Goal: Information Seeking & Learning: Find specific fact

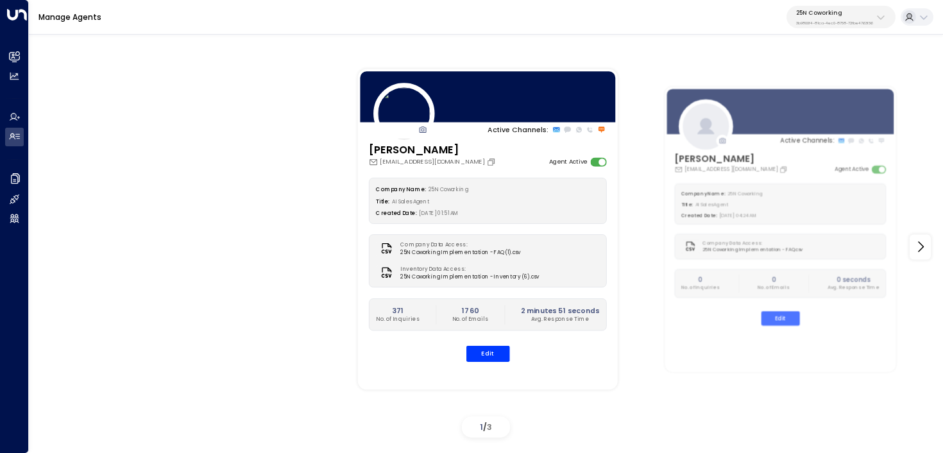
click at [838, 66] on div "Active Channels: [PERSON_NAME] [PERSON_NAME][EMAIL_ADDRESS][DOMAIN_NAME] Agent …" at bounding box center [776, 229] width 866 height 356
click at [838, 25] on p "3b9800f4-81ca-4ec0-8758-72fbe4763f36" at bounding box center [834, 23] width 77 height 5
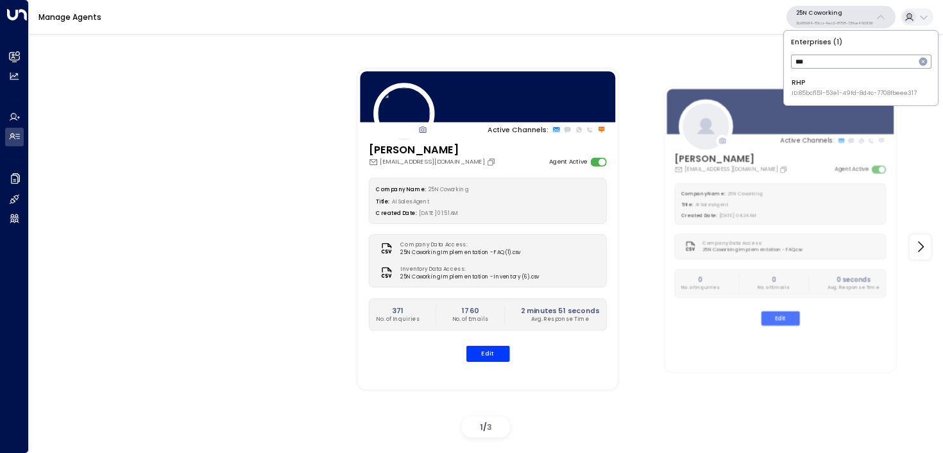
type input "***"
click at [788, 96] on li "RHP ID: 85bcf151-53e1-49fd-8d4c-7708fbeee317" at bounding box center [861, 88] width 146 height 28
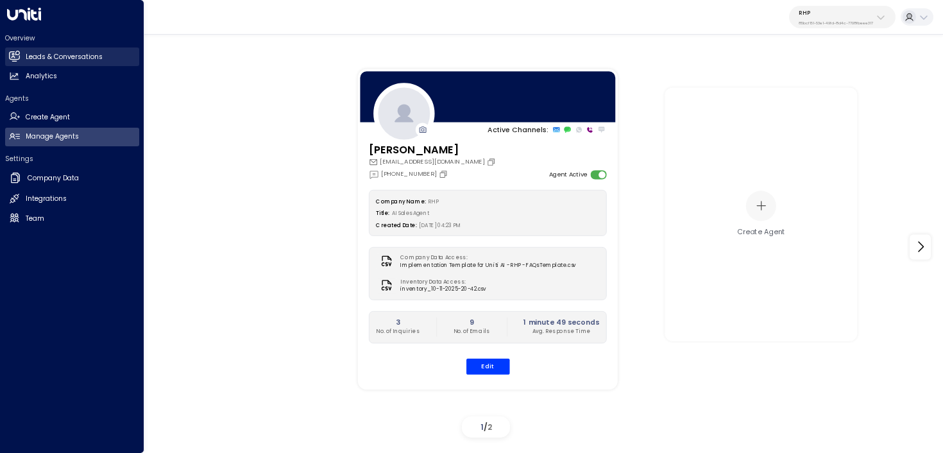
click at [18, 52] on icon at bounding box center [14, 56] width 11 height 11
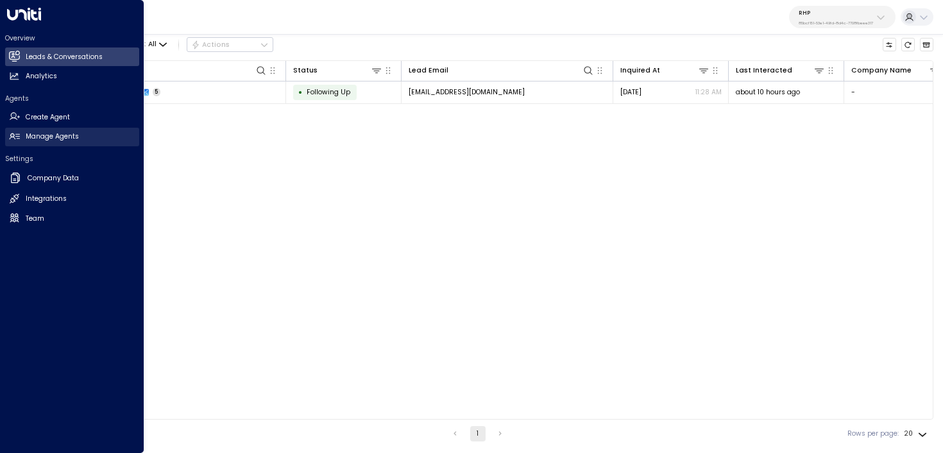
click at [17, 140] on icon at bounding box center [14, 136] width 11 height 11
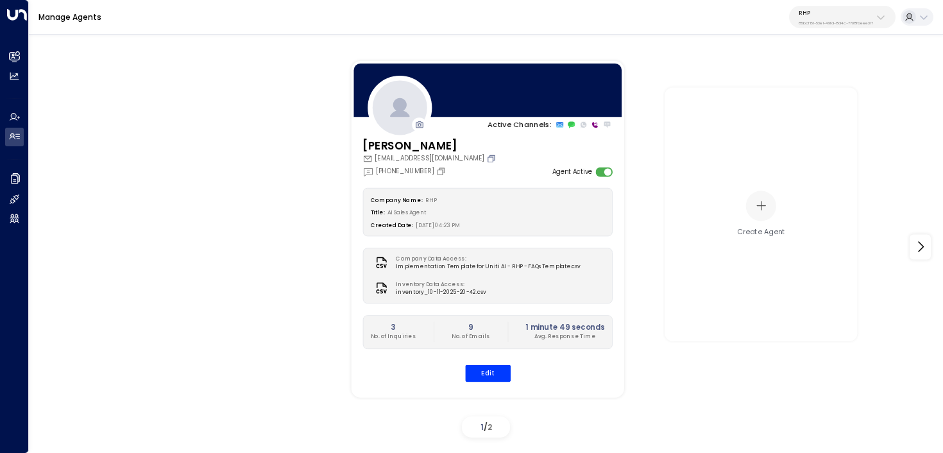
click at [486, 158] on icon "Copy" at bounding box center [491, 158] width 10 height 10
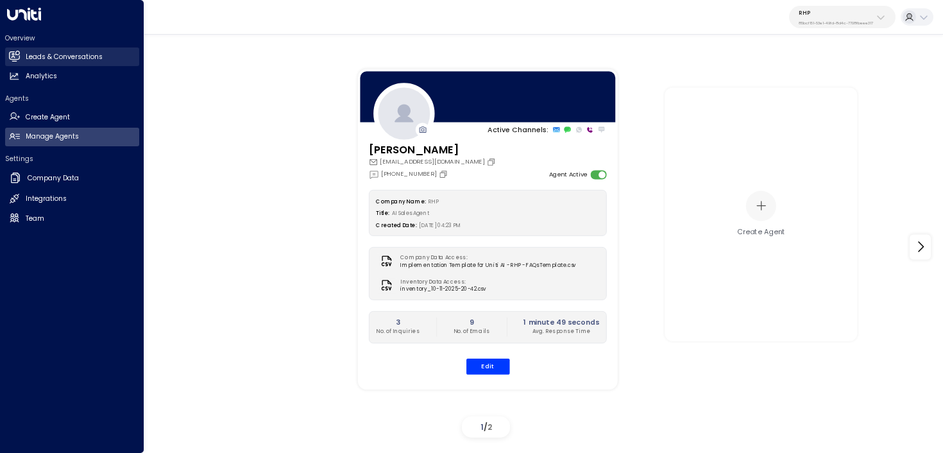
click at [15, 54] on icon at bounding box center [15, 56] width 8 height 11
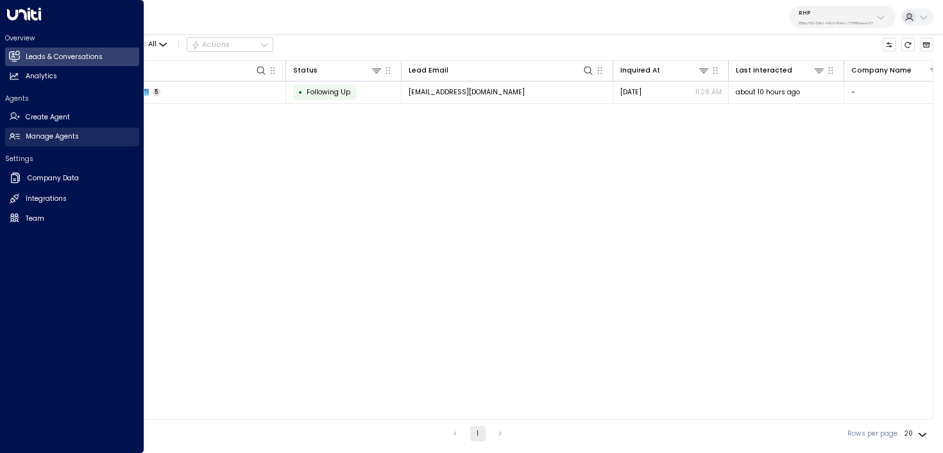
click at [22, 132] on link "Manage Agents Manage Agents" at bounding box center [72, 137] width 134 height 19
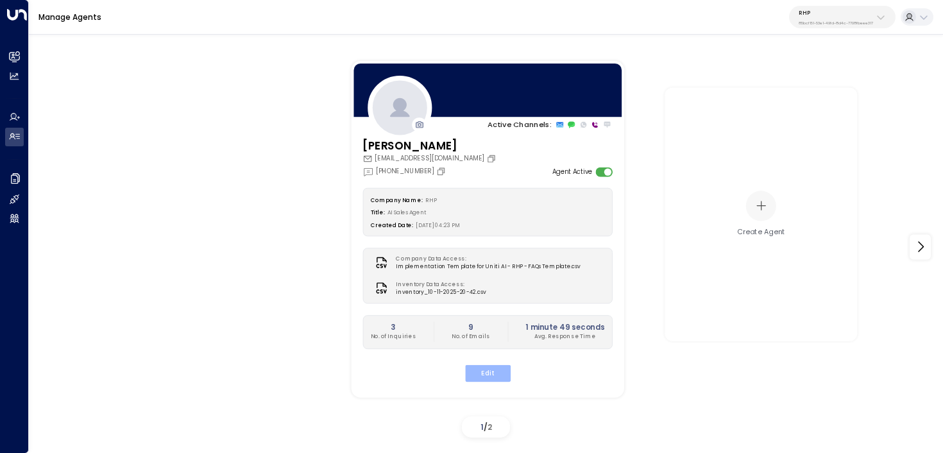
click at [478, 370] on button "Edit" at bounding box center [487, 372] width 46 height 17
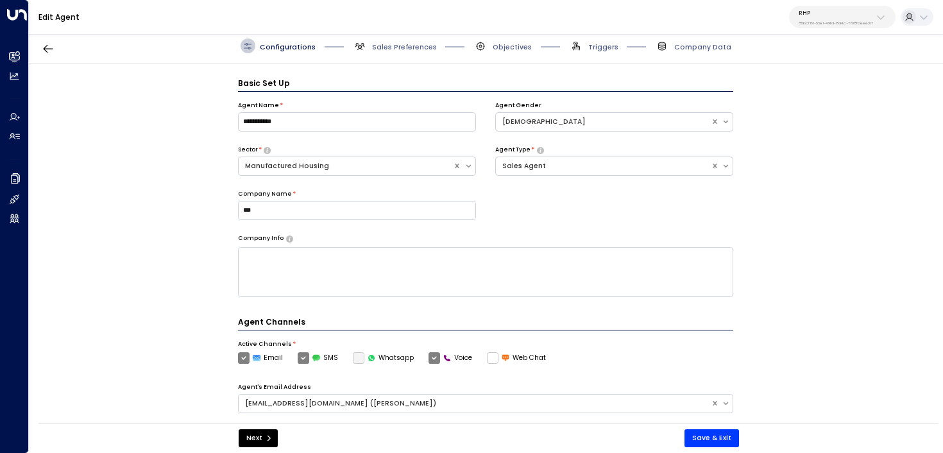
scroll to position [14, 0]
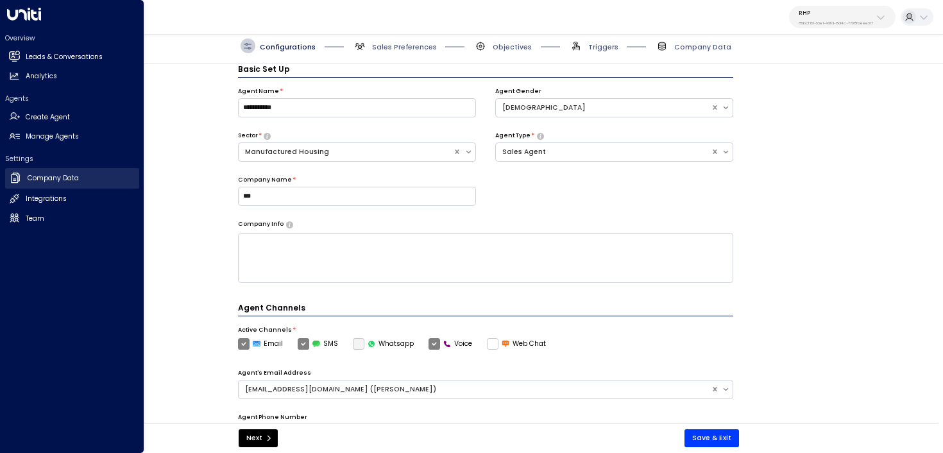
click at [45, 174] on h2 "Company Data" at bounding box center [53, 178] width 51 height 10
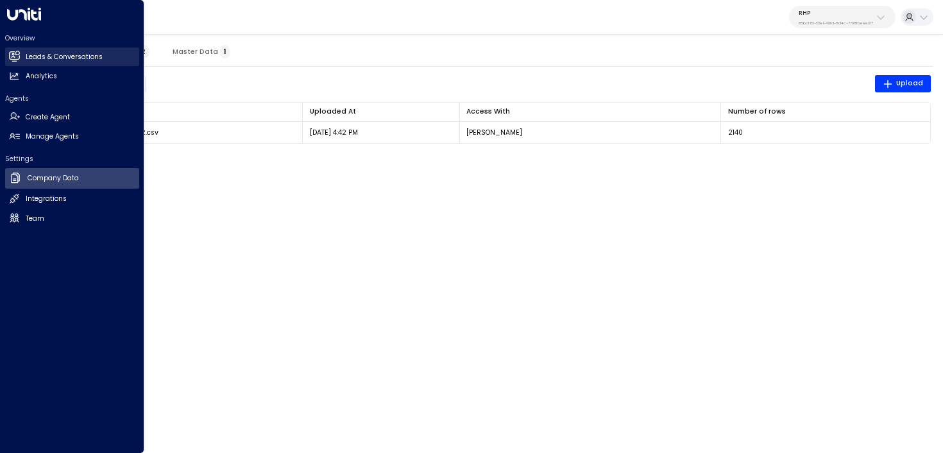
click at [13, 58] on icon at bounding box center [14, 56] width 10 height 8
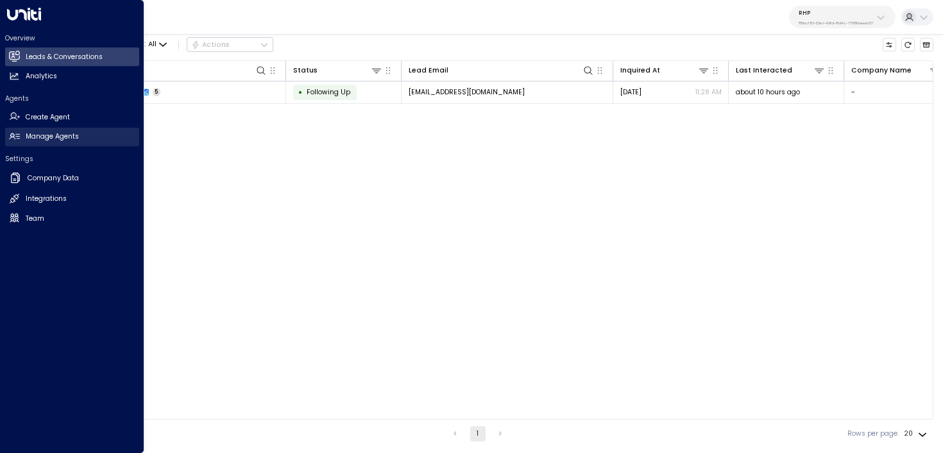
click at [21, 137] on link "Manage Agents Manage Agents" at bounding box center [72, 137] width 134 height 19
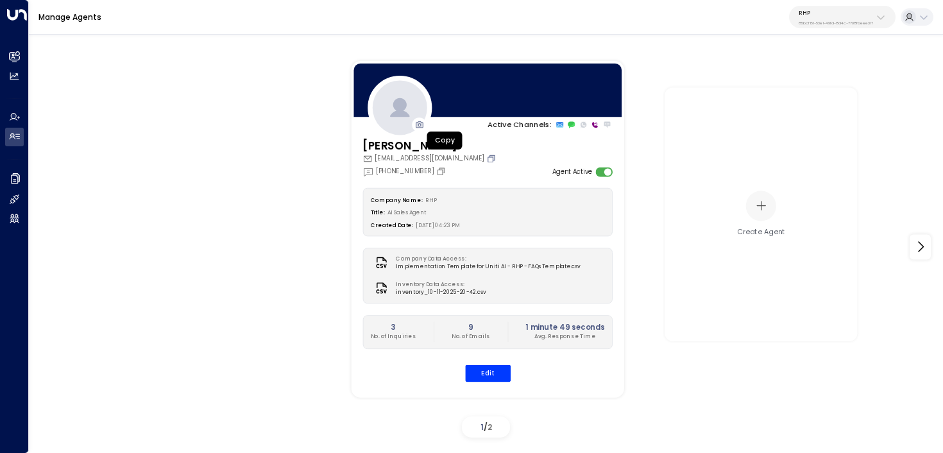
click at [486, 157] on icon "Copy" at bounding box center [491, 158] width 10 height 10
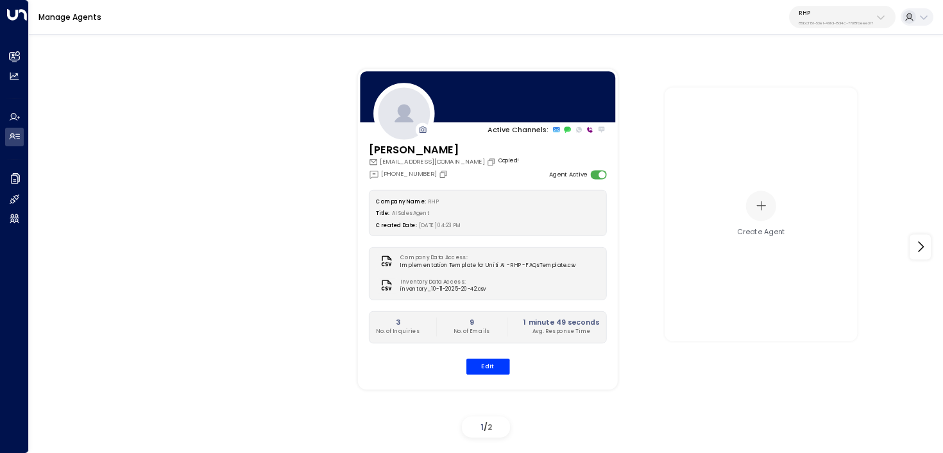
click at [313, 214] on div "Active Channels: [PERSON_NAME] [EMAIL_ADDRESS][DOMAIN_NAME] Copied! [PHONE_NUMB…" at bounding box center [486, 247] width 866 height 392
click at [277, 136] on div "Active Channels: [PERSON_NAME] [EMAIL_ADDRESS][DOMAIN_NAME] Copied! [PHONE_NUMB…" at bounding box center [486, 247] width 866 height 392
click at [844, 15] on p "RHP" at bounding box center [835, 13] width 74 height 8
type input "***"
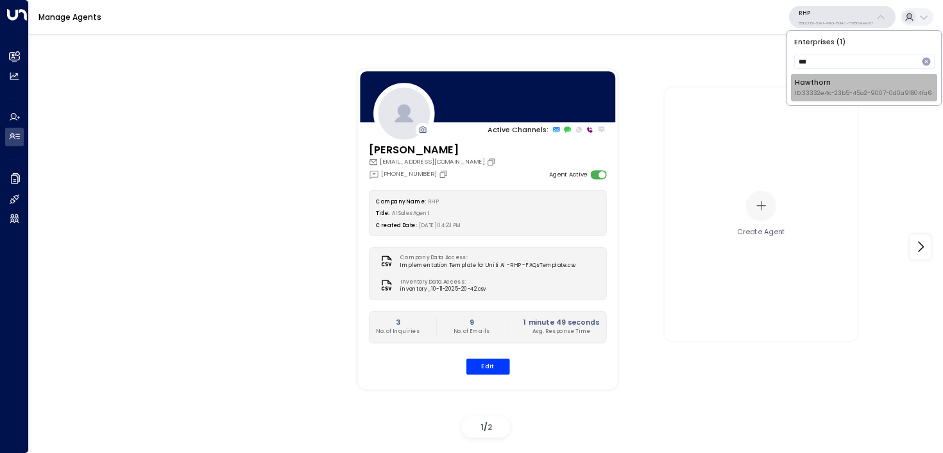
click at [831, 96] on span "ID: 33332e4c-23b5-45a2-9007-0d0a9f804fa6" at bounding box center [863, 93] width 137 height 9
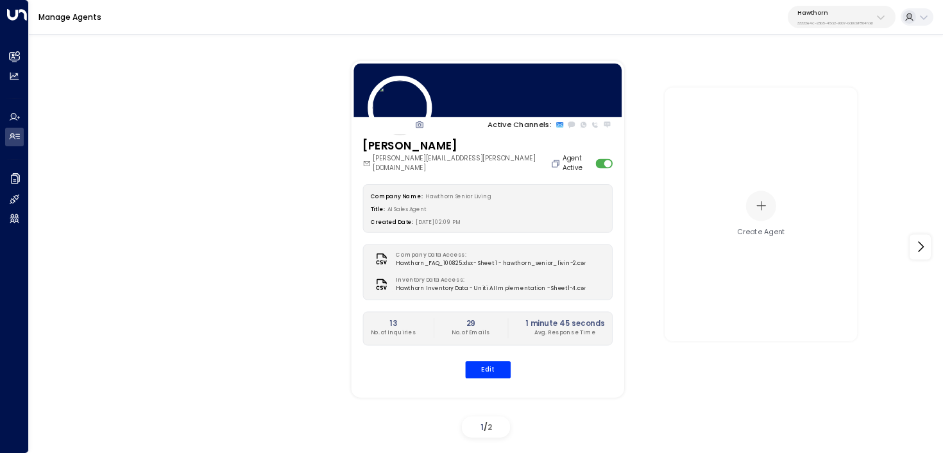
click at [553, 160] on icon "Copy" at bounding box center [555, 162] width 5 height 5
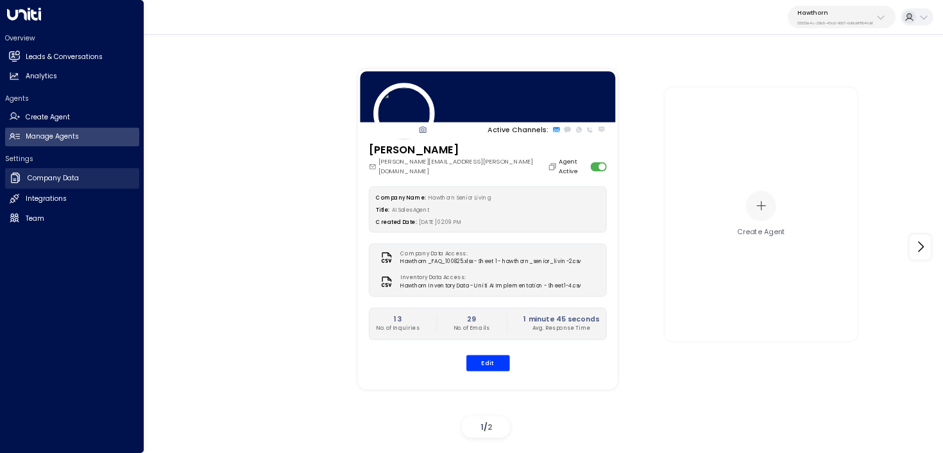
click at [52, 188] on link "Company Data Company Data" at bounding box center [72, 178] width 134 height 21
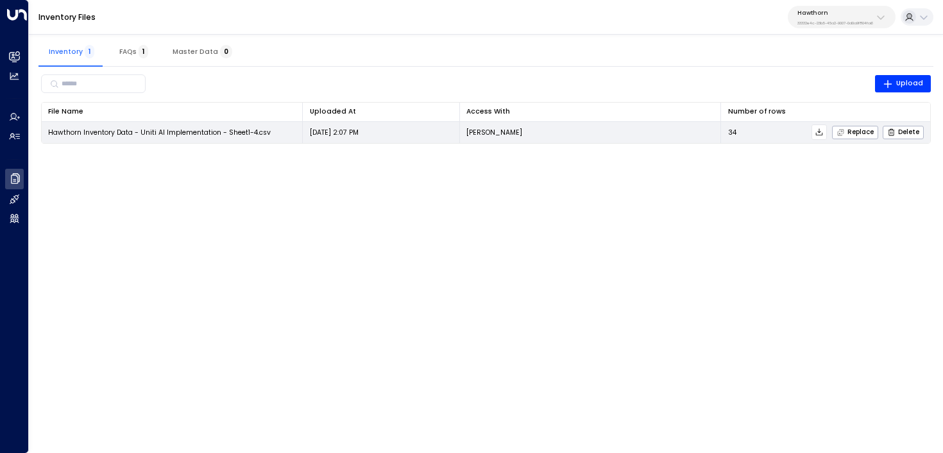
click at [580, 130] on td "[PERSON_NAME]" at bounding box center [591, 132] width 262 height 21
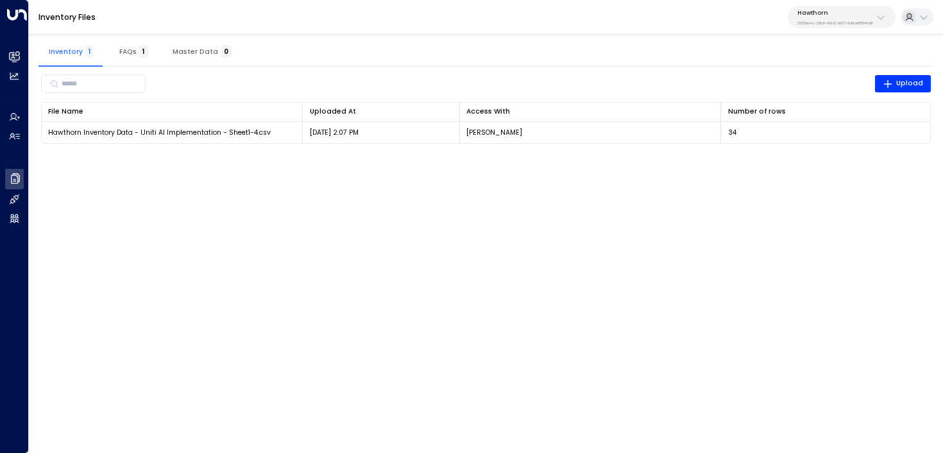
click at [124, 45] on button "FAQs 1" at bounding box center [134, 51] width 58 height 31
click at [820, 14] on p "Hawthorn" at bounding box center [835, 13] width 76 height 8
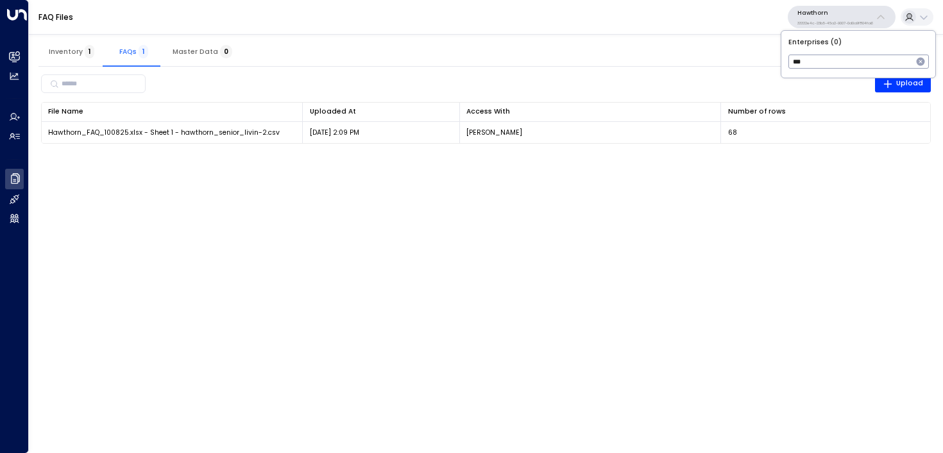
type input "****"
type input "***"
click at [848, 86] on div "RHP ID: 85bcf151-53e1-49fd-8d4c-7708fbeee317" at bounding box center [851, 88] width 125 height 20
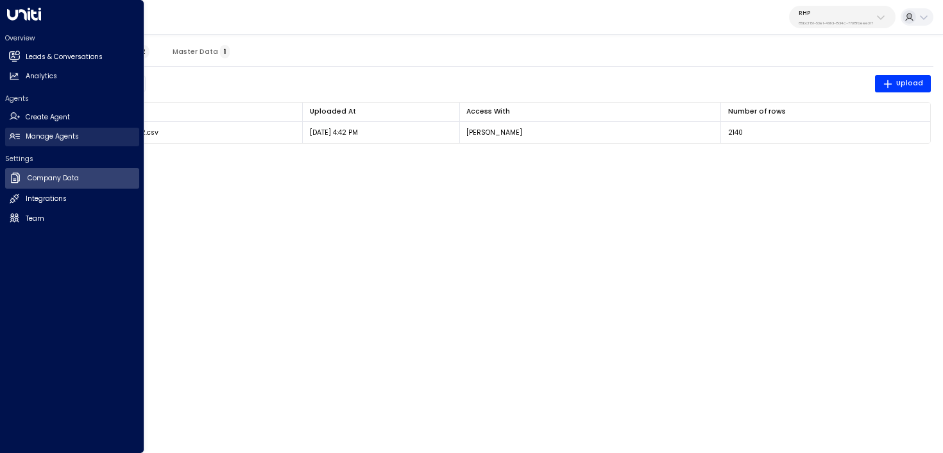
click at [12, 135] on icon at bounding box center [11, 134] width 3 height 3
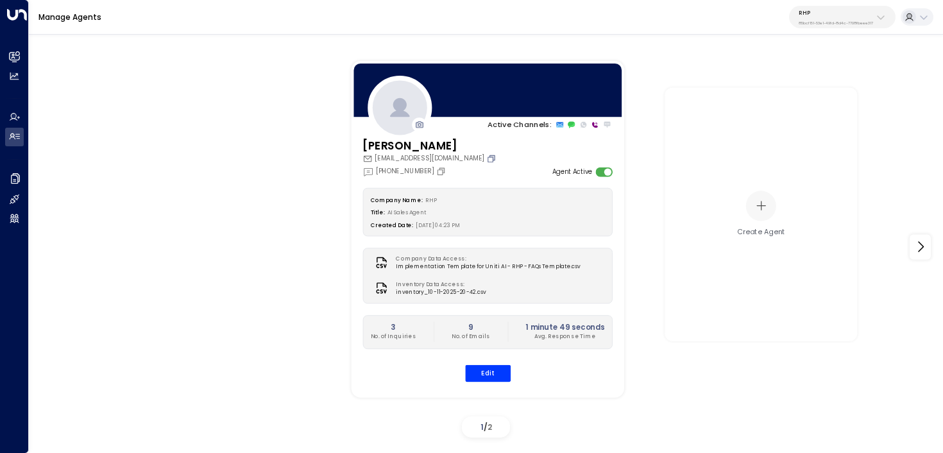
click at [486, 157] on icon "Copy" at bounding box center [491, 158] width 10 height 10
